Goal: Information Seeking & Learning: Learn about a topic

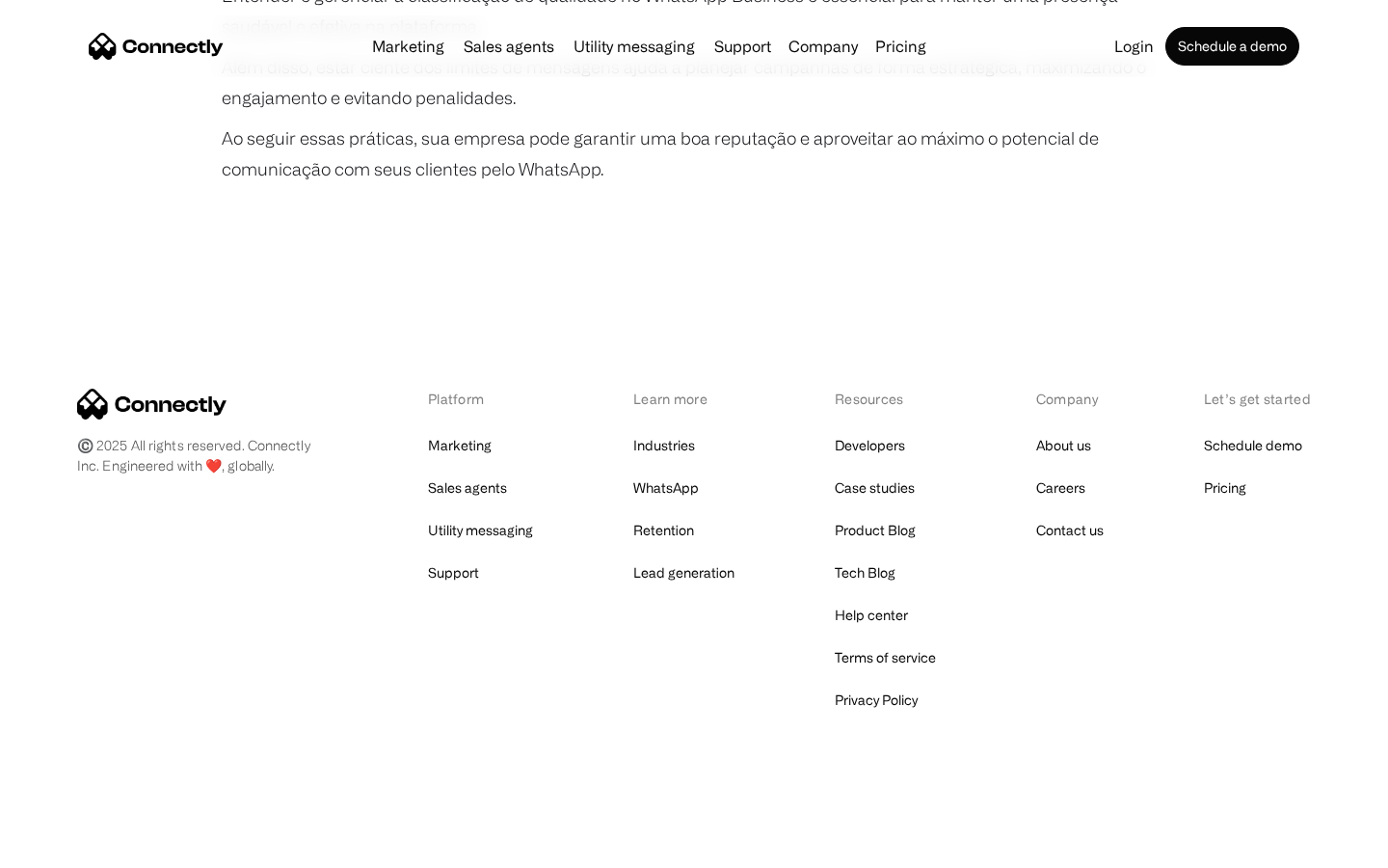
scroll to position [3610, 0]
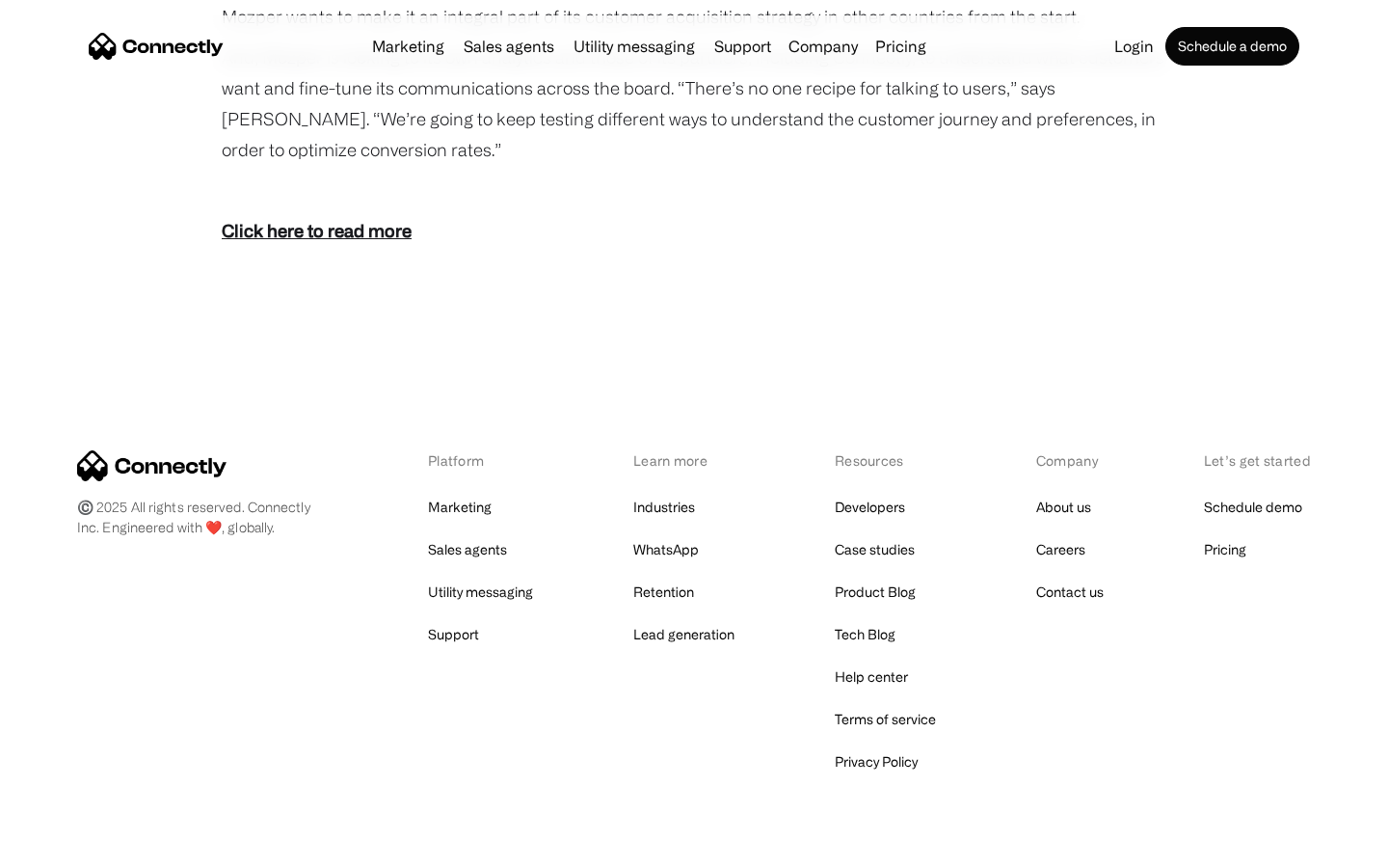
scroll to position [2640, 0]
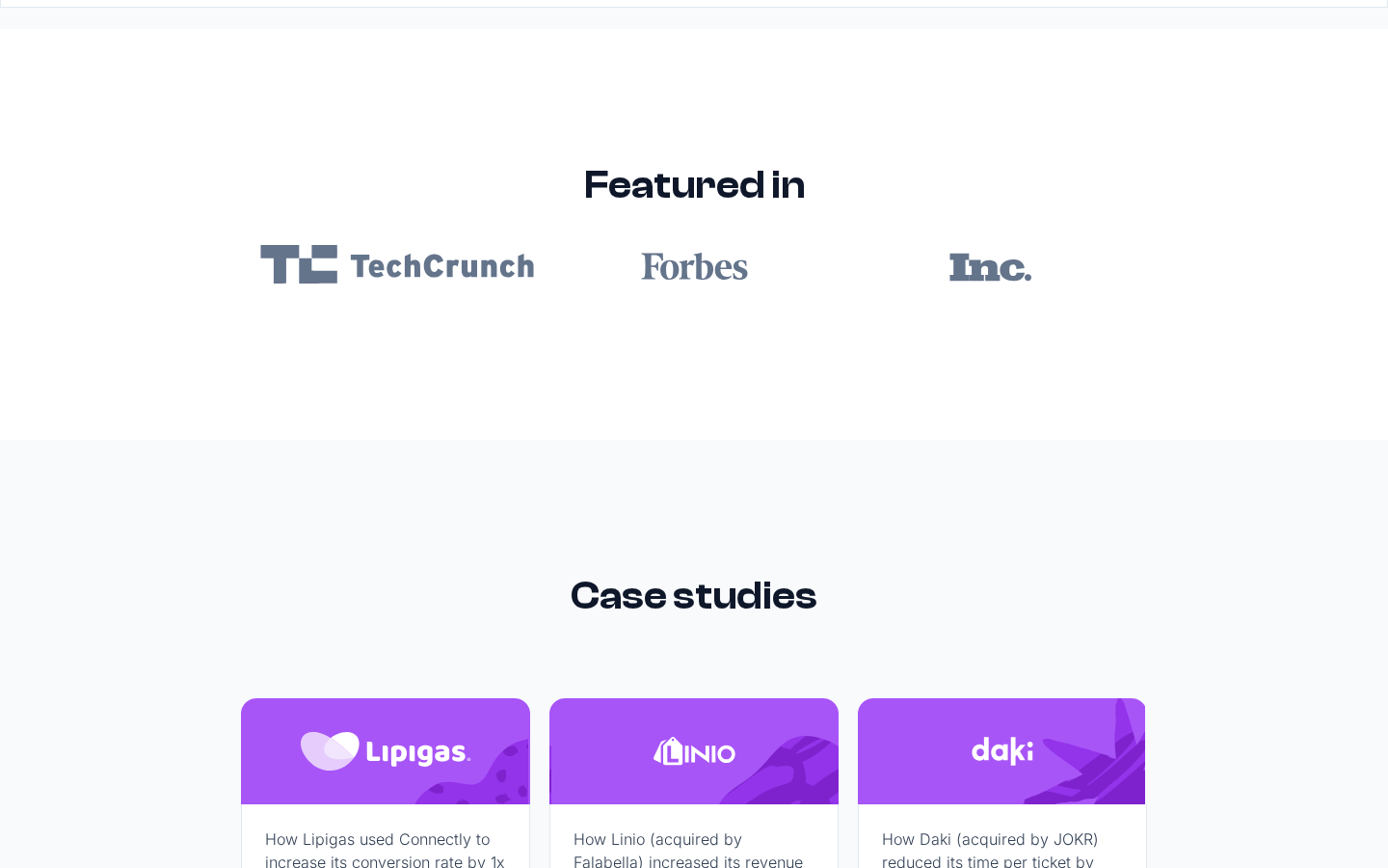
scroll to position [11545, 0]
